Goal: Find specific page/section: Find specific page/section

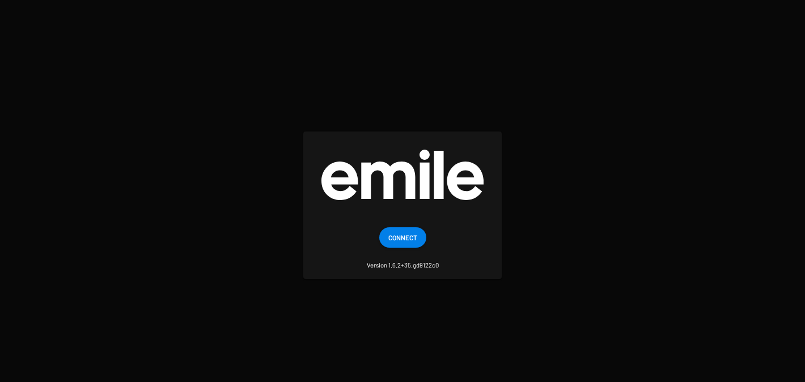
click at [391, 233] on span "Connect" at bounding box center [402, 237] width 29 height 20
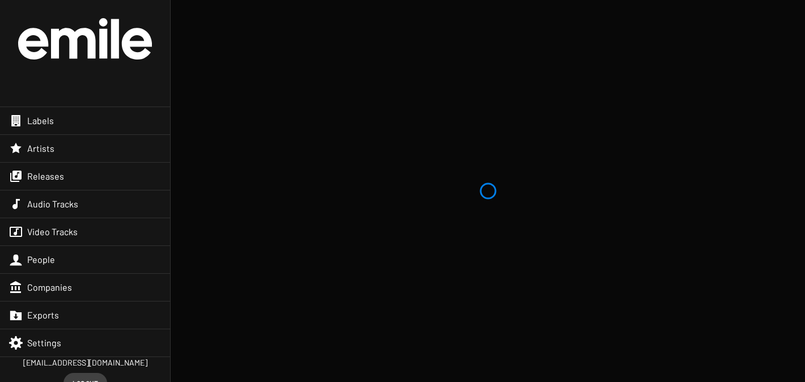
click at [53, 173] on span "Releases" at bounding box center [45, 176] width 37 height 11
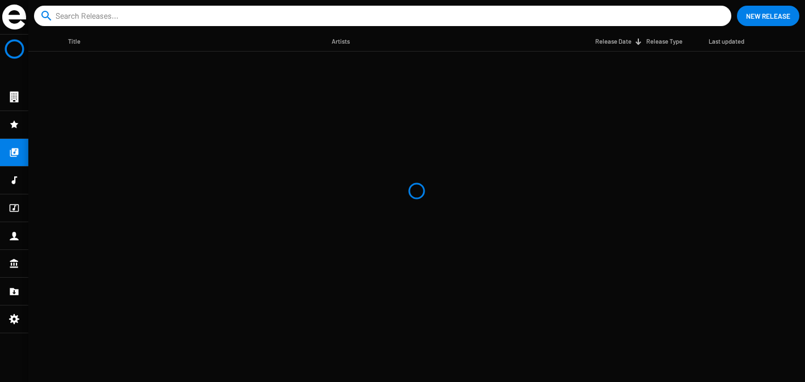
click at [287, 14] on input at bounding box center [385, 16] width 658 height 20
type input "astral"
click at [714, 10] on button "close" at bounding box center [719, 15] width 11 height 11
